Goal: Information Seeking & Learning: Understand process/instructions

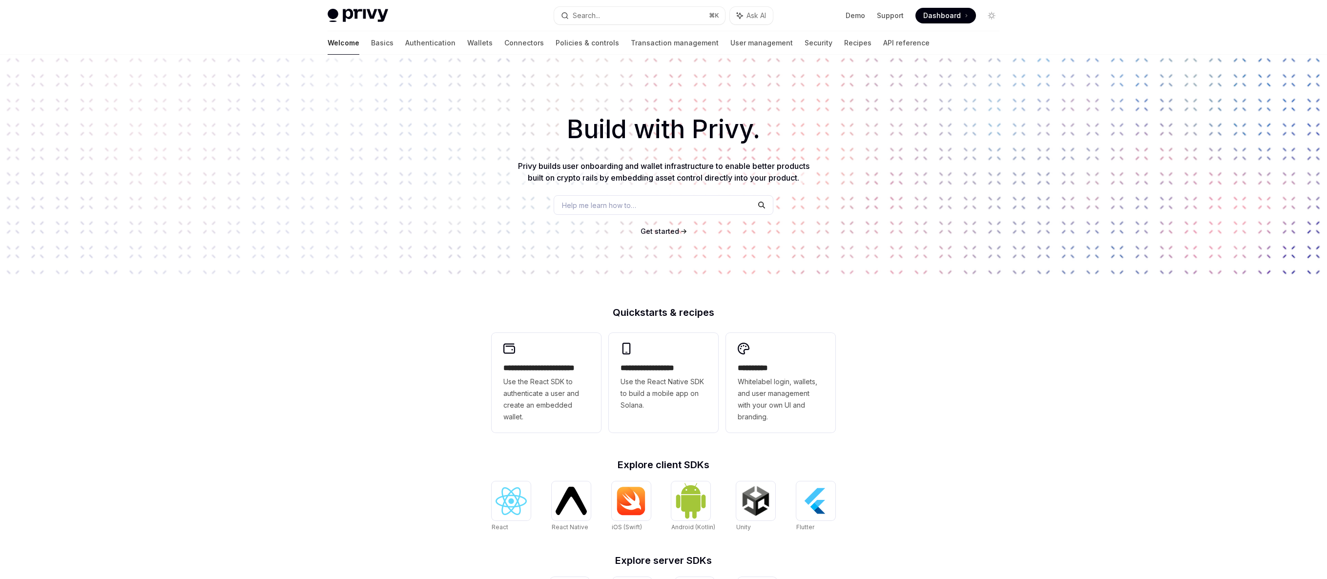
click at [926, 29] on div "Privy Docs home page Search... ⌘ K Ask AI Demo Support Dashboard Dashboard Sear…" at bounding box center [664, 15] width 672 height 31
click at [519, 513] on img at bounding box center [510, 501] width 31 height 28
click at [626, 493] on img at bounding box center [631, 500] width 31 height 29
type textarea "*"
click at [517, 494] on img at bounding box center [510, 501] width 31 height 28
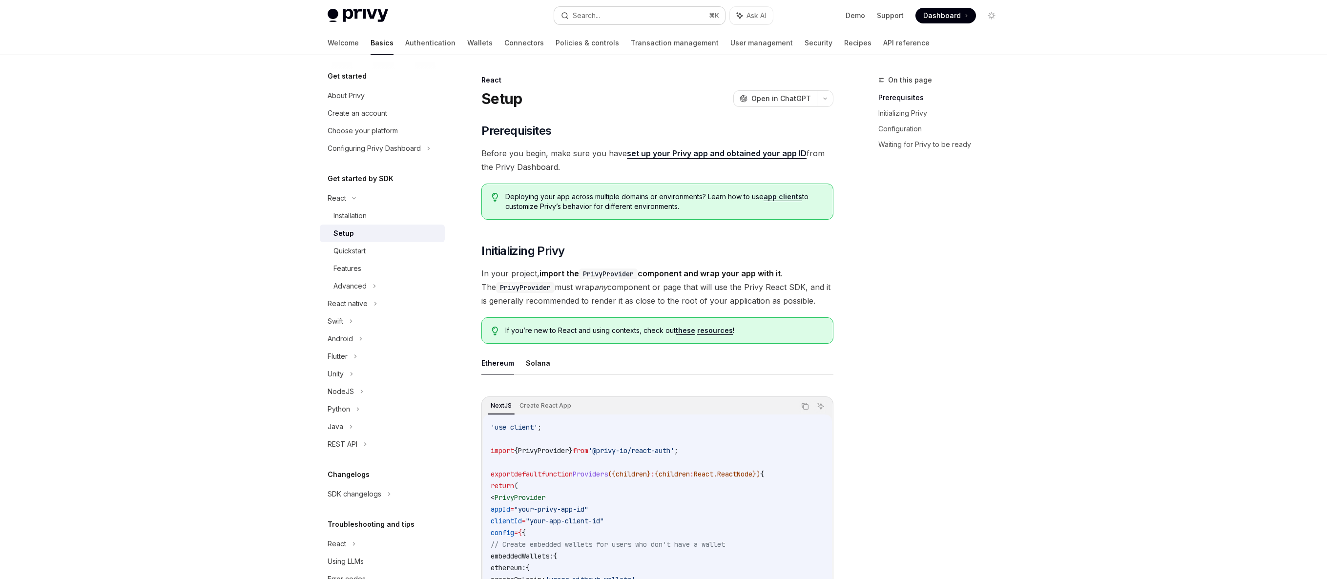
click at [659, 14] on button "Search... ⌘ K" at bounding box center [639, 16] width 171 height 18
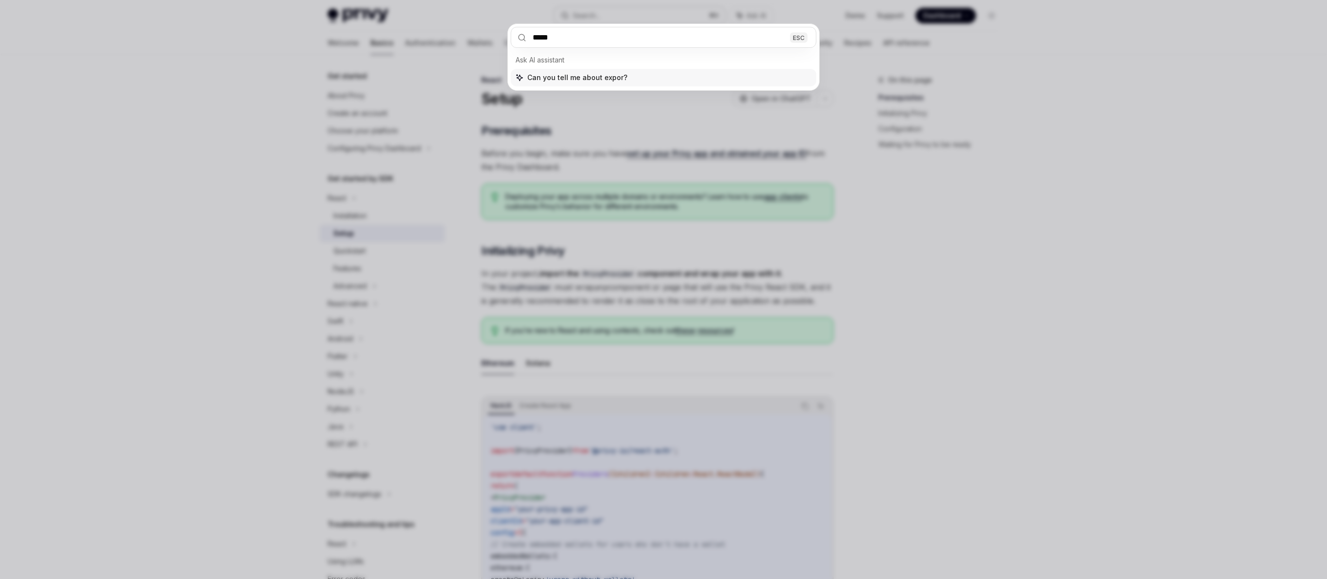
type input "******"
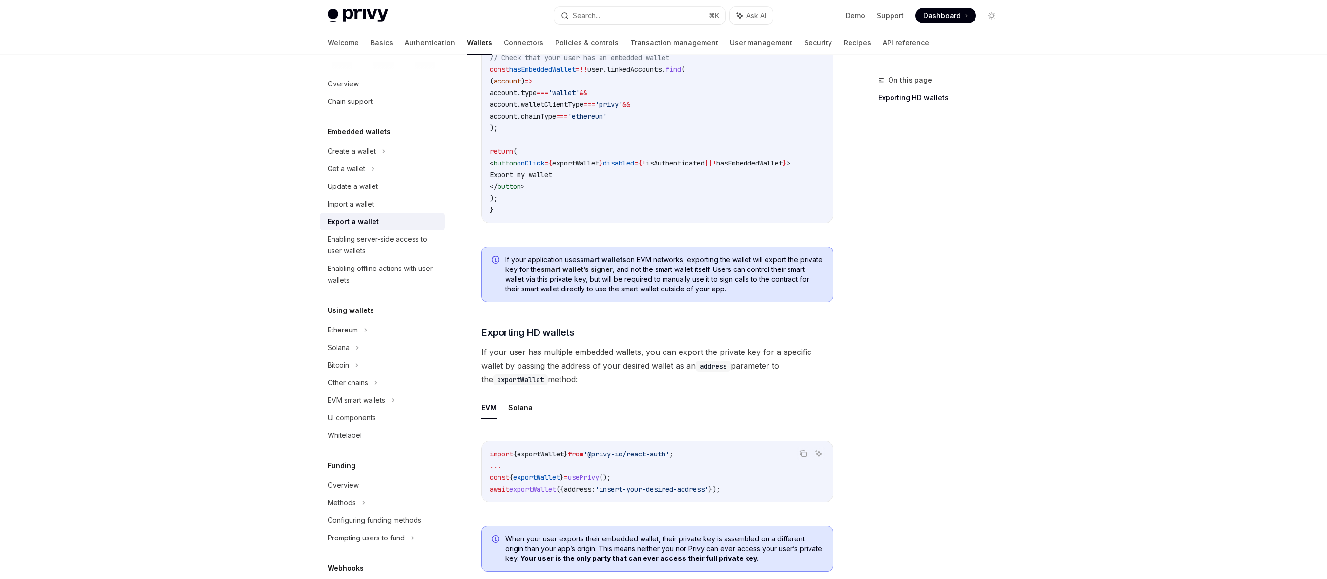
scroll to position [615, 0]
type textarea "*"
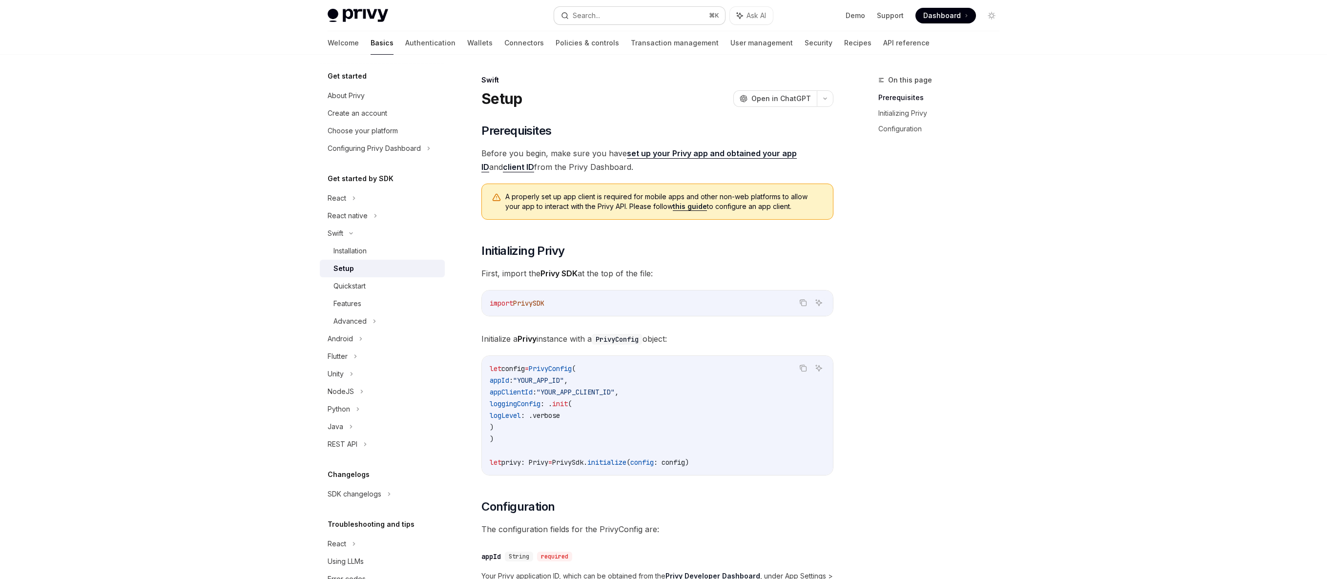
click at [593, 21] on div "Search..." at bounding box center [586, 16] width 27 height 12
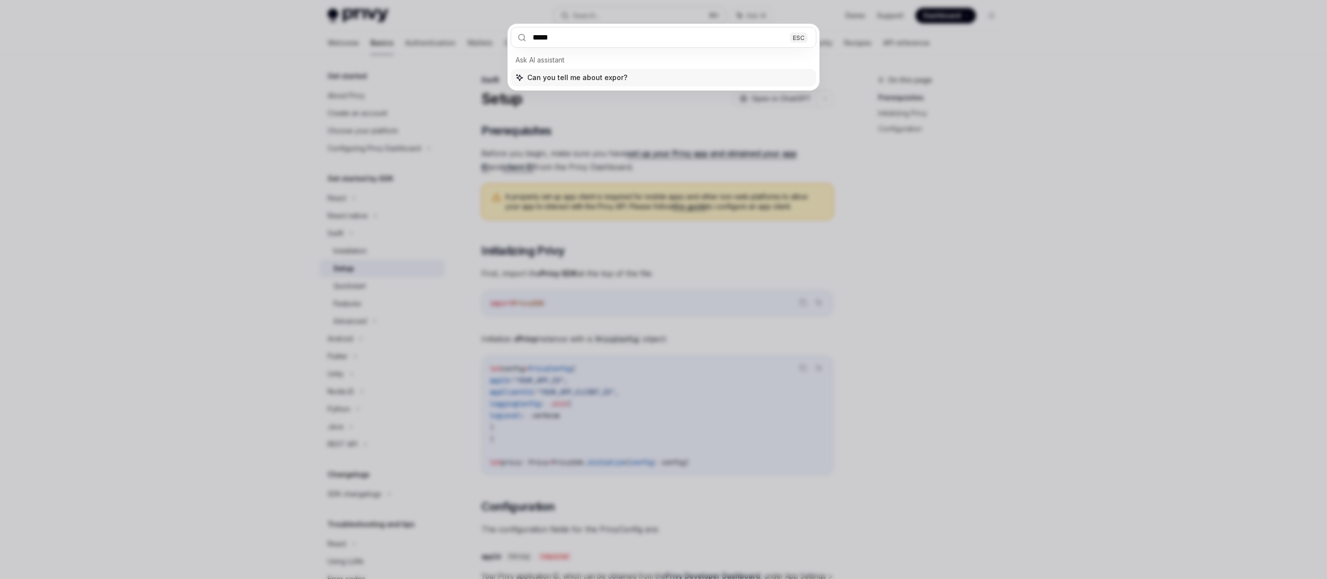
type input "******"
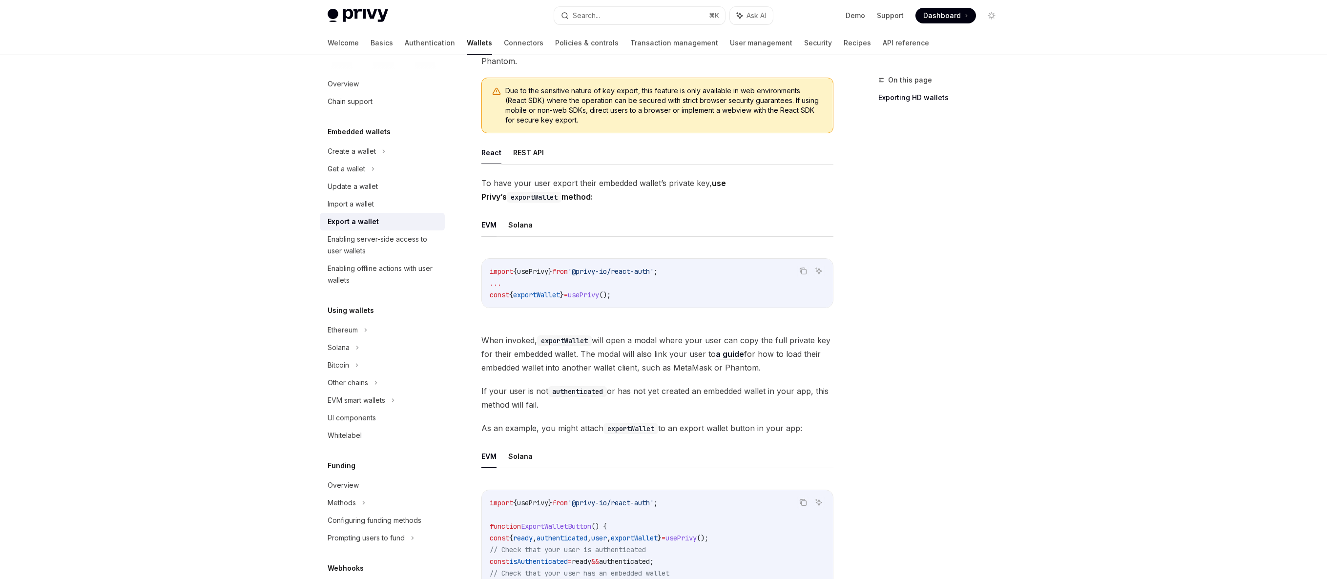
scroll to position [97, 0]
type textarea "*"
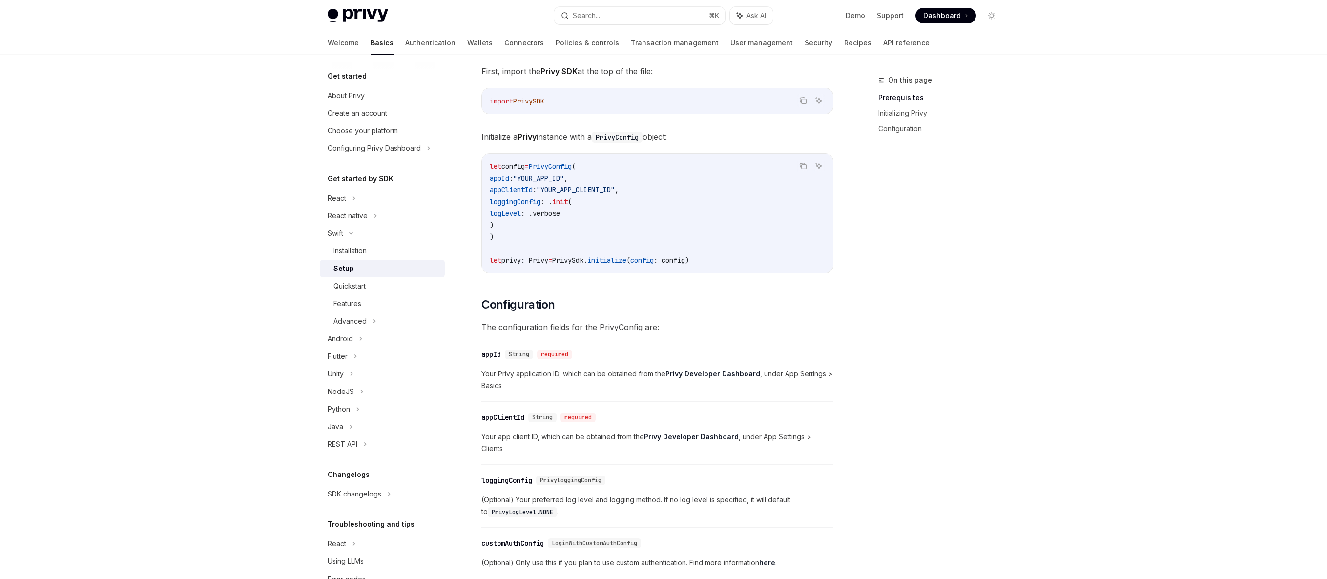
scroll to position [379, 0]
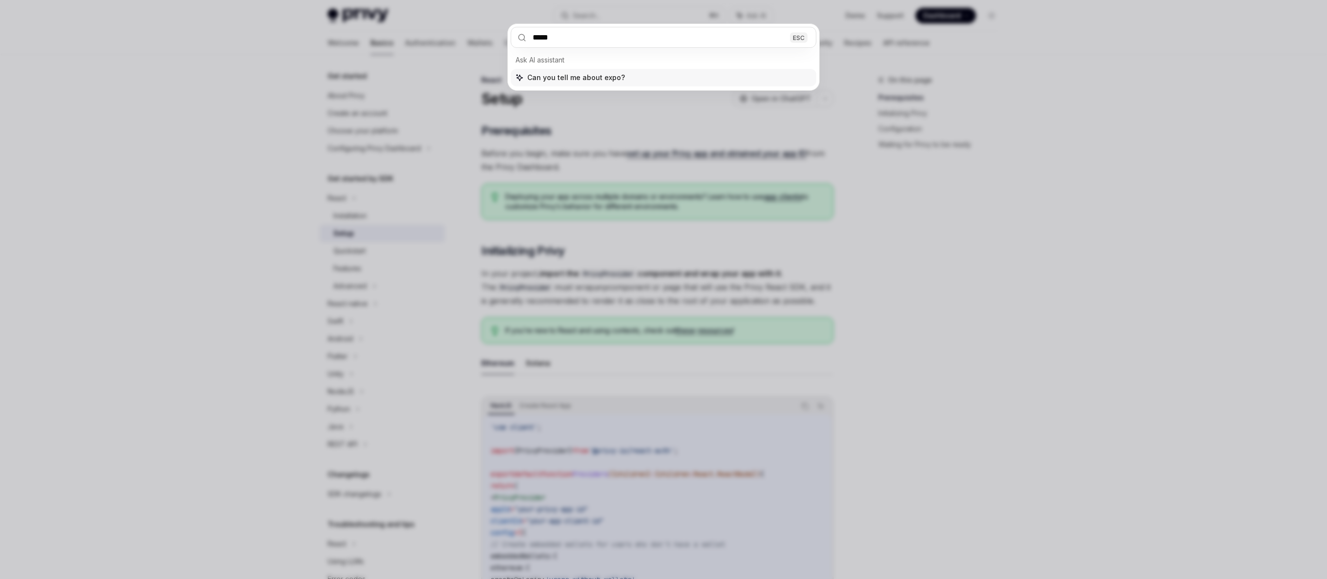
type input "******"
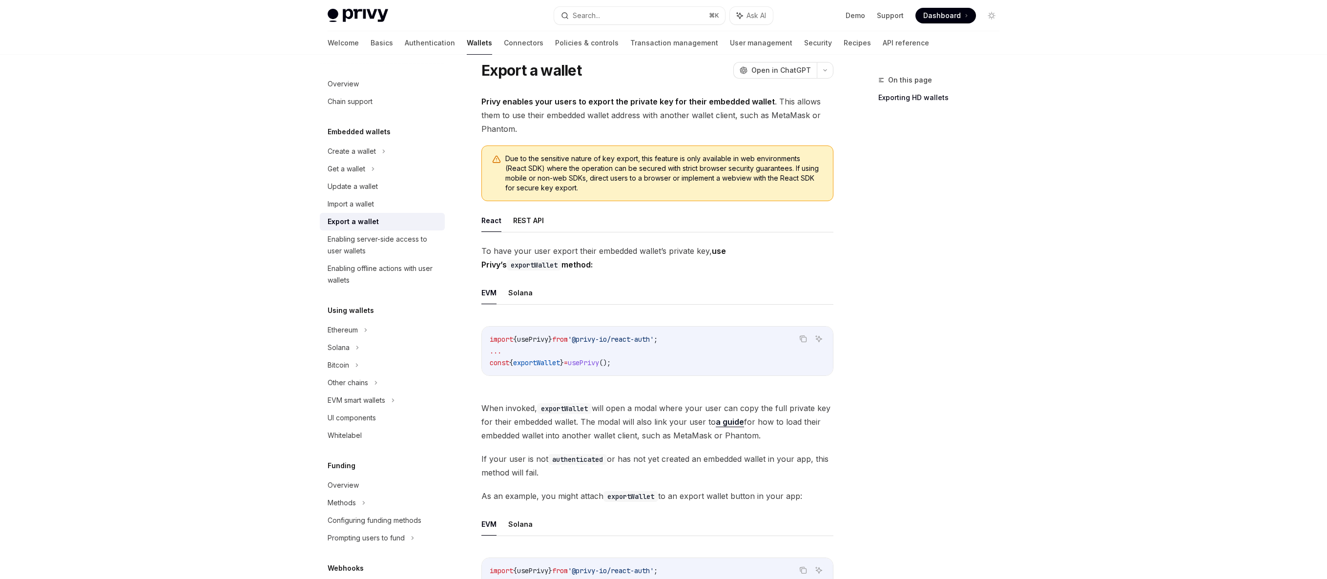
scroll to position [26, 0]
click at [526, 226] on button "REST API" at bounding box center [528, 222] width 31 height 23
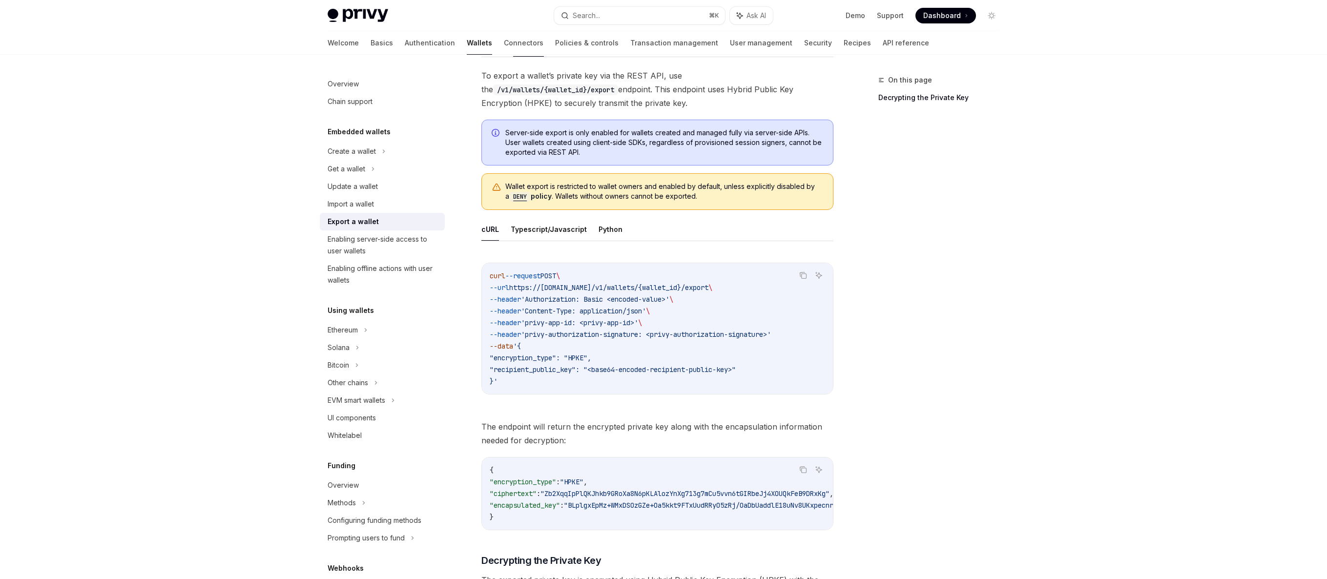
scroll to position [215, 0]
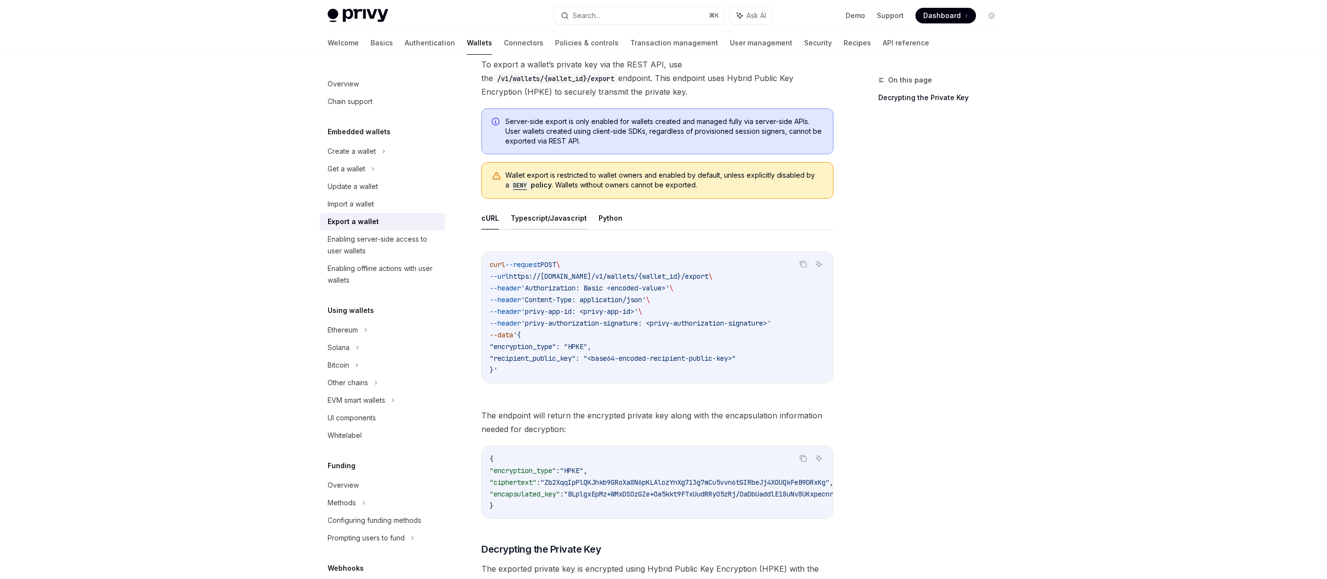
click at [563, 219] on button "Typescript/Javascript" at bounding box center [549, 217] width 76 height 23
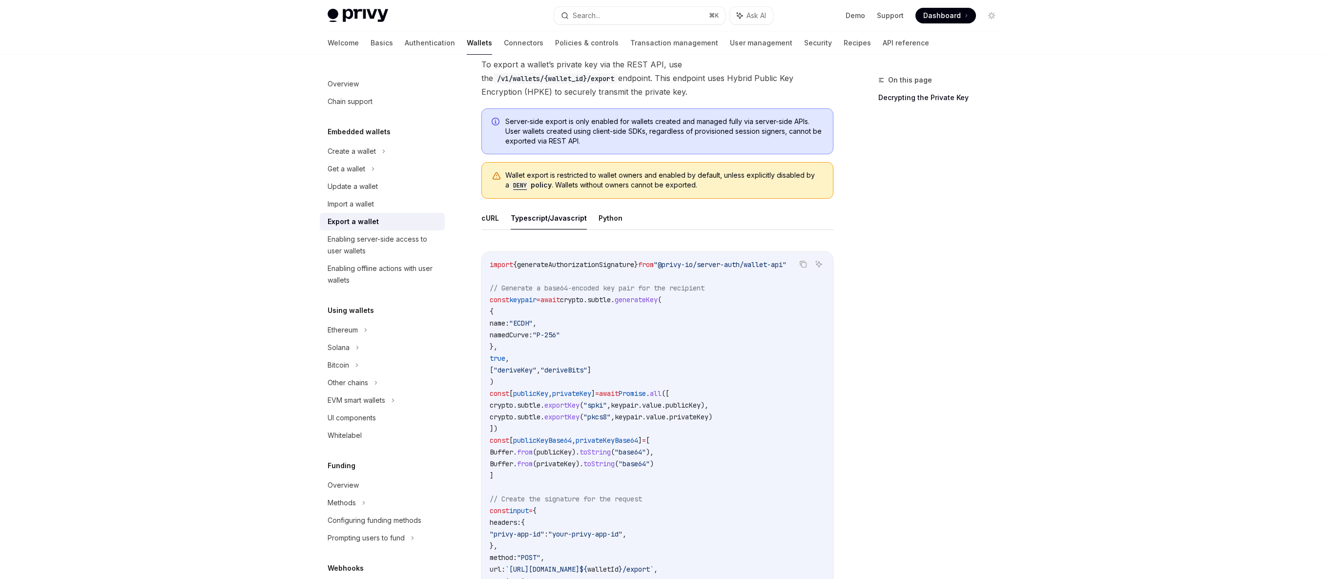
click at [499, 214] on ul "cURL Typescript/Javascript Python" at bounding box center [657, 217] width 352 height 23
click at [503, 211] on ul "cURL Typescript/Javascript Python" at bounding box center [657, 217] width 352 height 23
click at [490, 222] on button "cURL" at bounding box center [490, 217] width 18 height 23
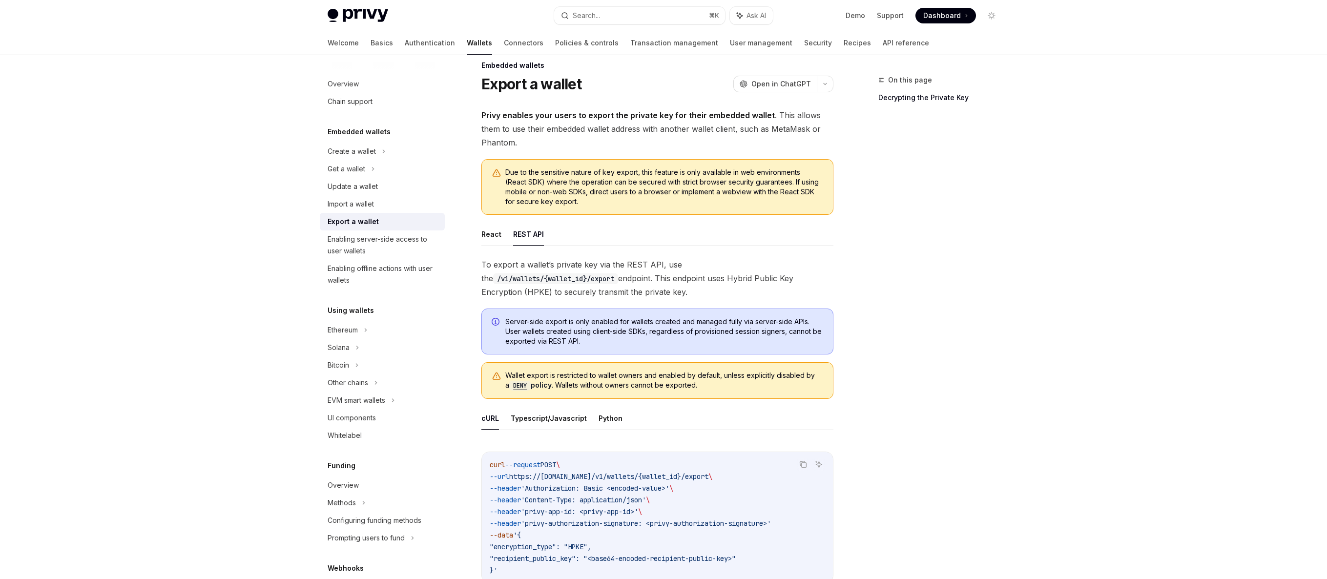
scroll to position [8, 0]
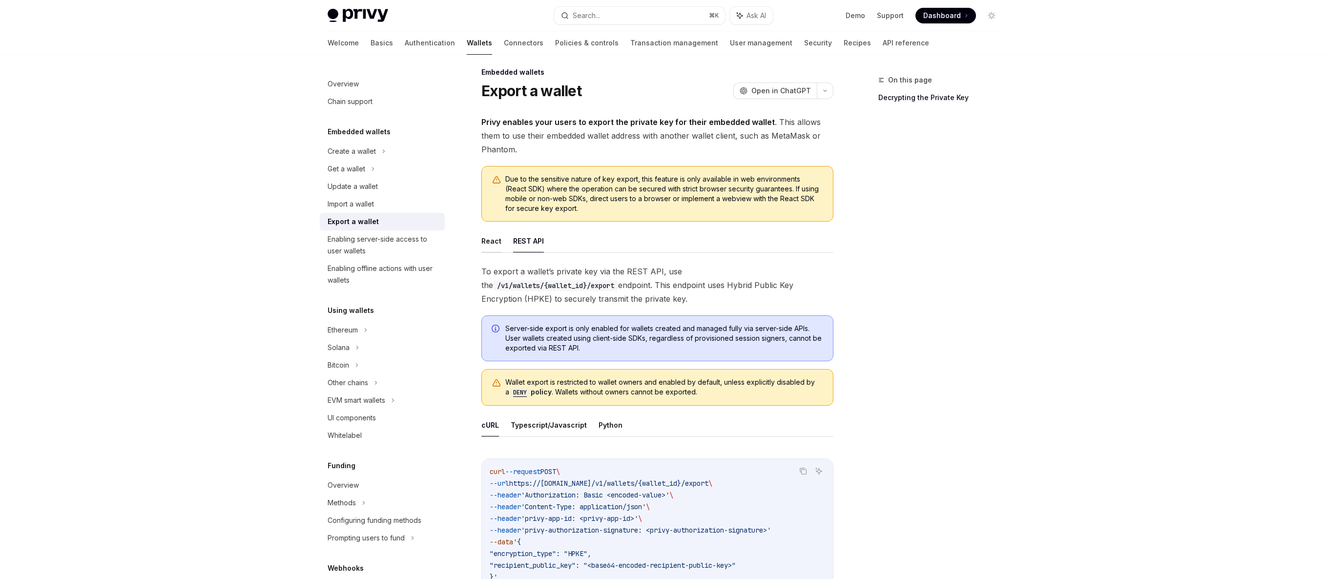
click at [493, 242] on button "React" at bounding box center [491, 240] width 20 height 23
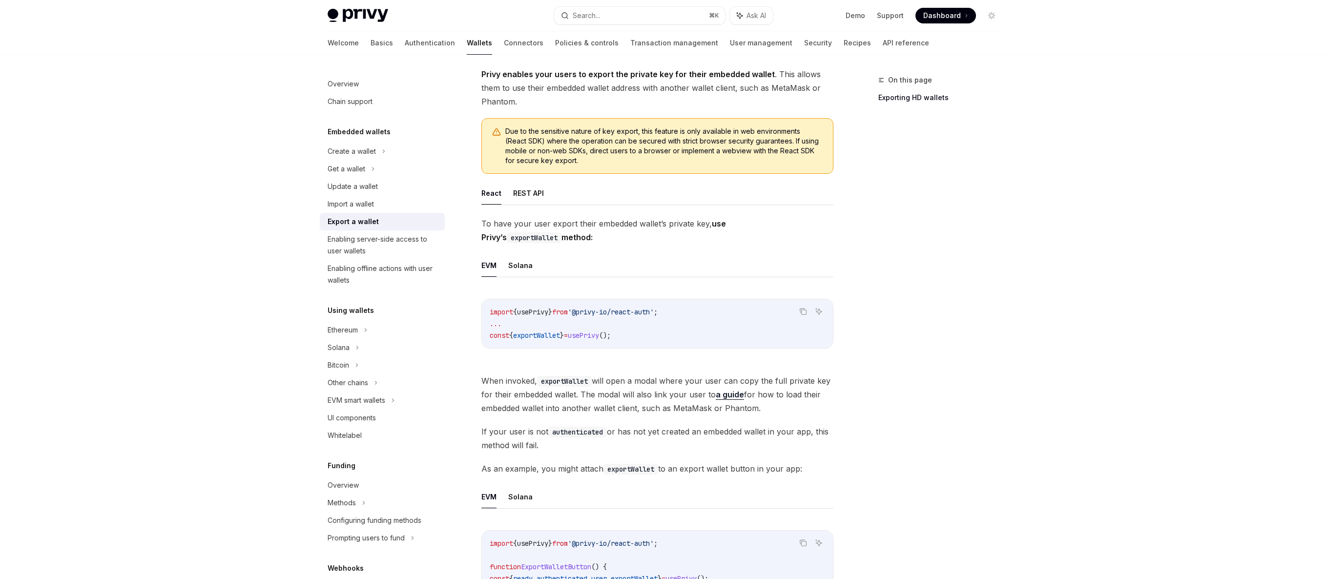
scroll to position [36, 0]
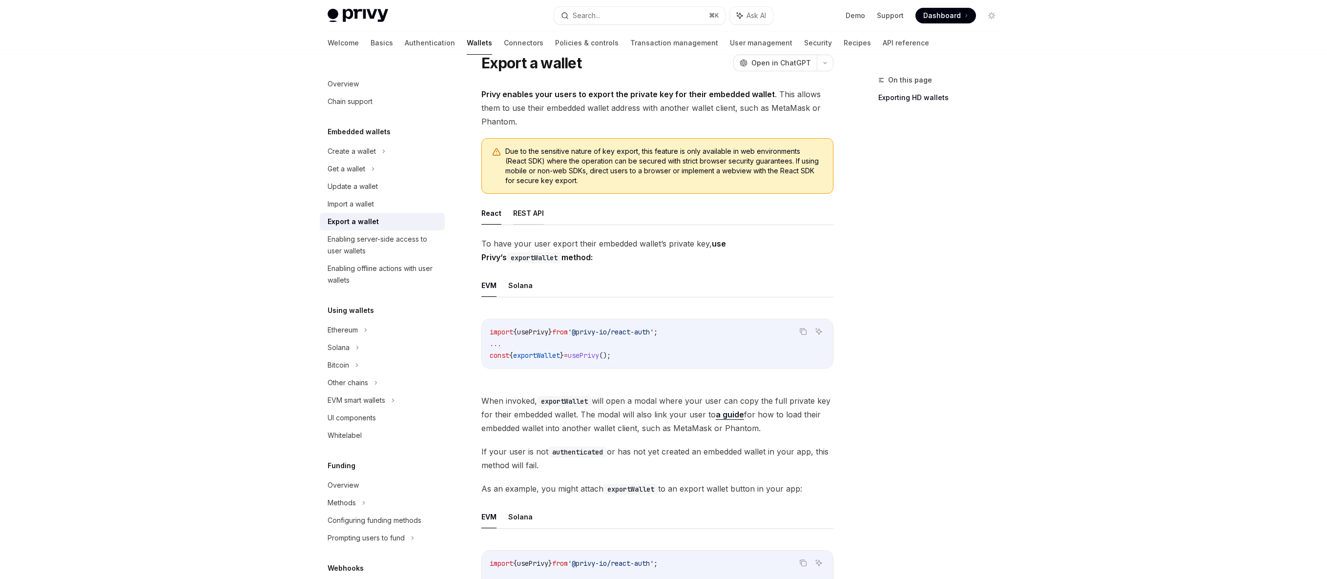
click at [530, 215] on button "REST API" at bounding box center [528, 213] width 31 height 23
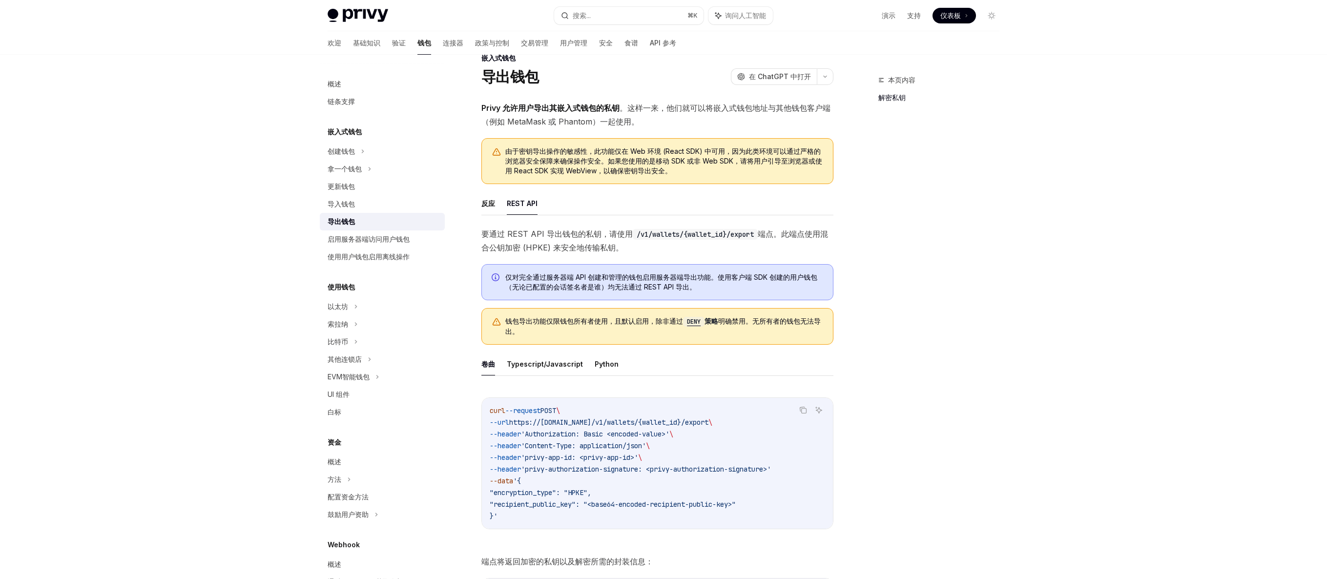
scroll to position [21, 0]
click at [898, 182] on div "本页内容 解密私钥" at bounding box center [933, 326] width 148 height 505
click at [503, 205] on ul "反应 REST API" at bounding box center [657, 203] width 352 height 23
click at [490, 204] on font "反应" at bounding box center [488, 204] width 14 height 8
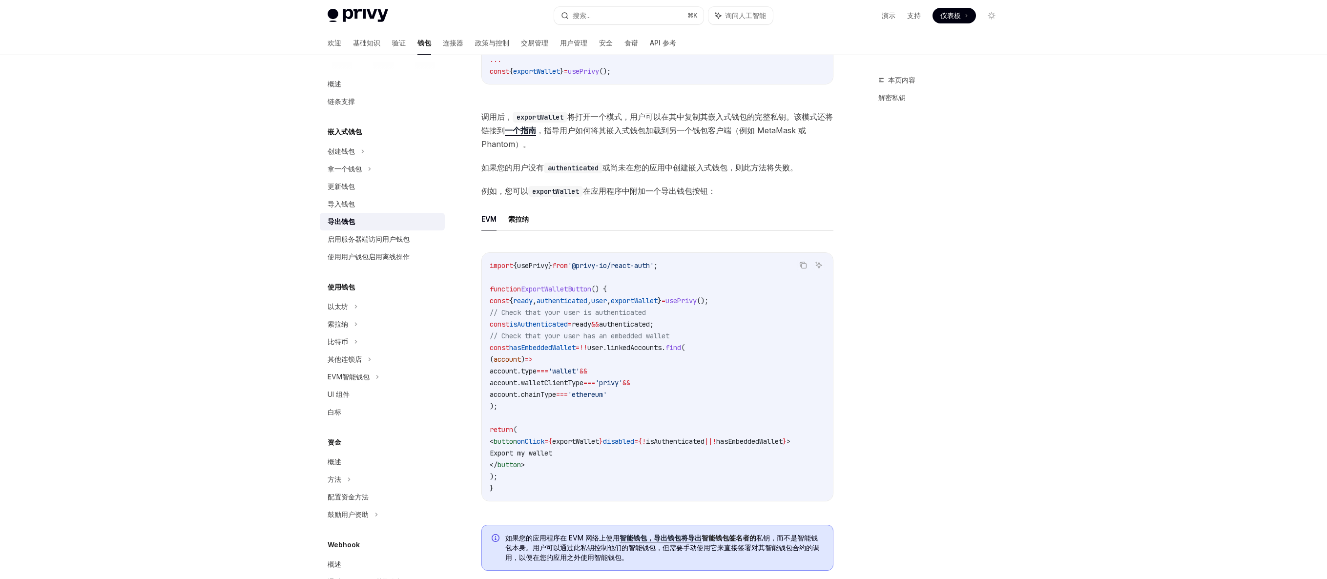
scroll to position [285, 0]
type textarea "*"
